Goal: Navigation & Orientation: Find specific page/section

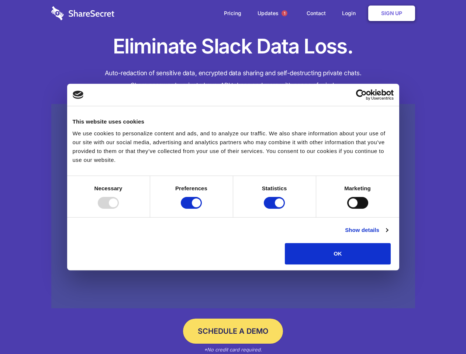
click at [119, 209] on div at bounding box center [108, 203] width 21 height 12
click at [202, 209] on input "Preferences" at bounding box center [191, 203] width 21 height 12
checkbox input "false"
click at [275, 209] on input "Statistics" at bounding box center [274, 203] width 21 height 12
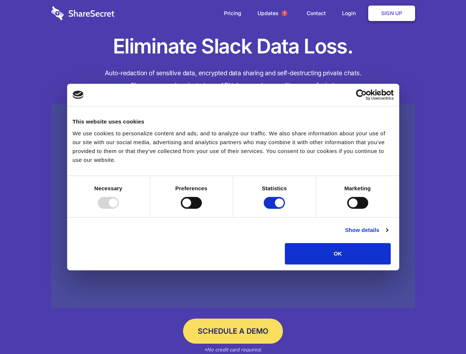
checkbox input "false"
click at [347, 209] on input "Marketing" at bounding box center [357, 203] width 21 height 12
checkbox input "true"
click at [388, 235] on link "Show details" at bounding box center [366, 230] width 43 height 9
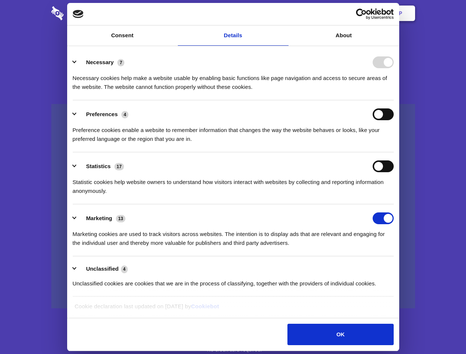
click at [397, 267] on div "Details Necessary 7 Necessary cookies help make a website usable by enabling ba…" at bounding box center [233, 182] width 328 height 268
click at [284, 13] on span "1" at bounding box center [285, 13] width 6 height 6
